Goal: Task Accomplishment & Management: Use online tool/utility

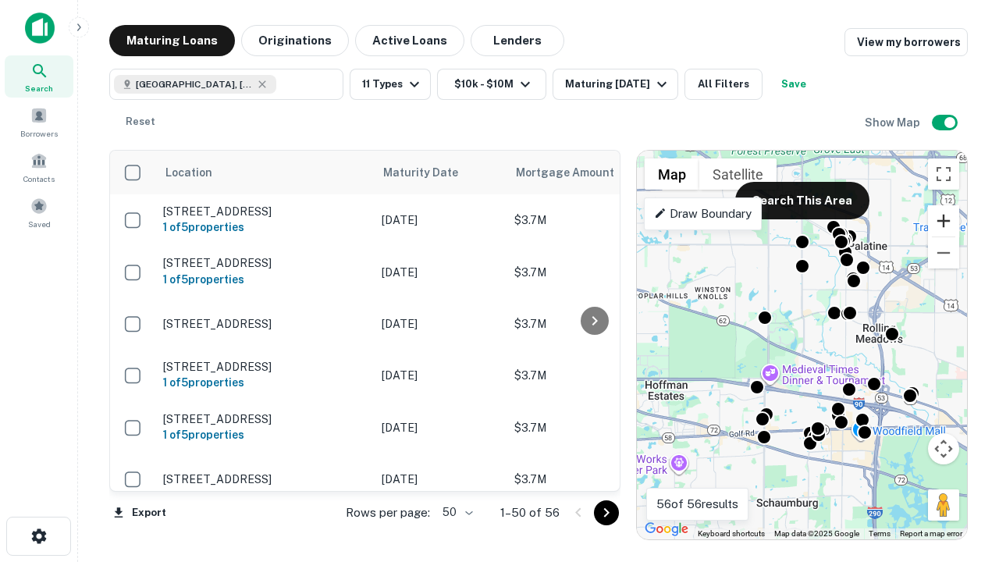
click at [943, 221] on button "Zoom in" at bounding box center [943, 220] width 31 height 31
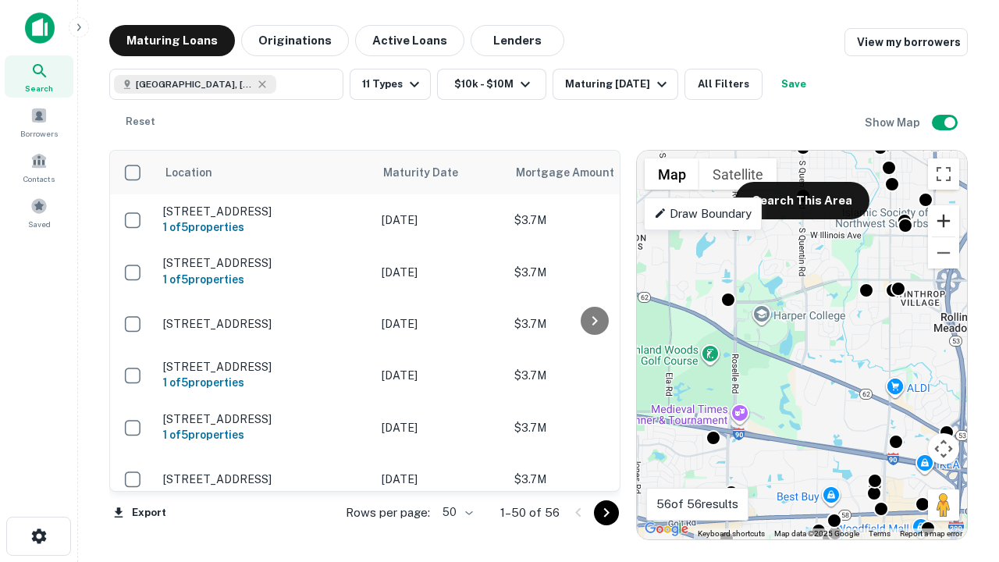
click at [943, 221] on button "Zoom in" at bounding box center [943, 220] width 31 height 31
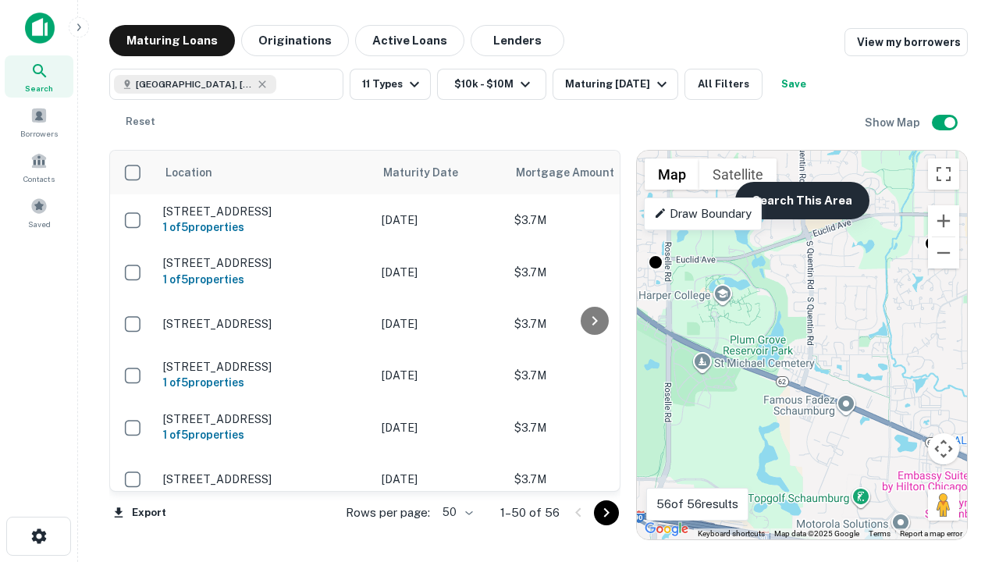
click at [801, 200] on button "Search This Area" at bounding box center [802, 200] width 134 height 37
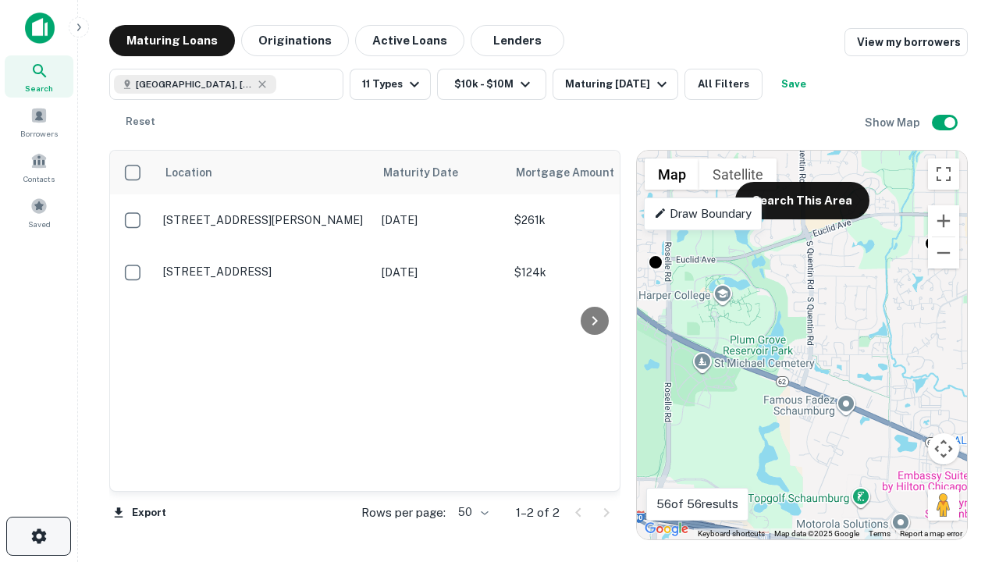
click at [38, 536] on icon "button" at bounding box center [39, 536] width 19 height 19
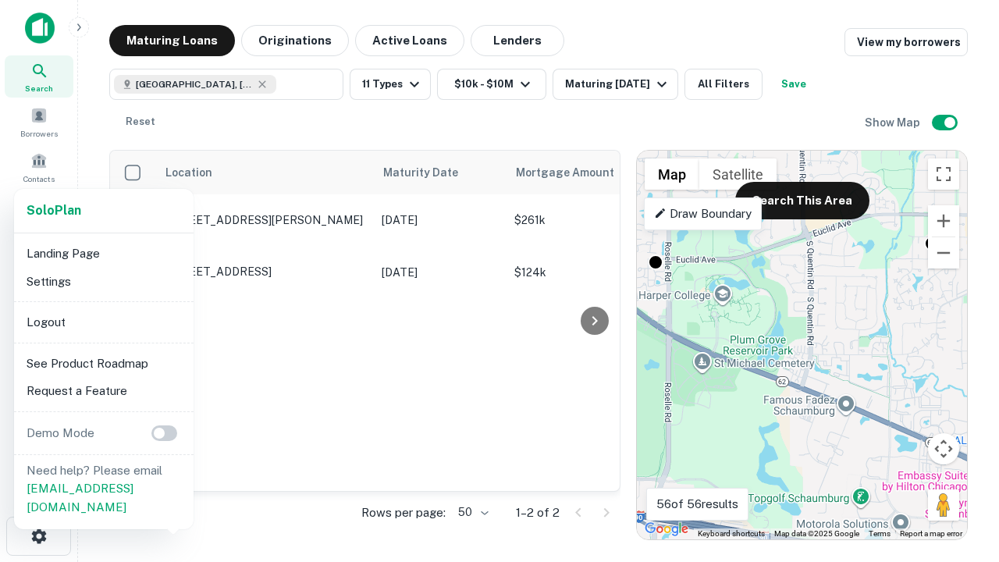
click at [103, 321] on li "Logout" at bounding box center [103, 322] width 167 height 28
